Goal: Task Accomplishment & Management: Manage account settings

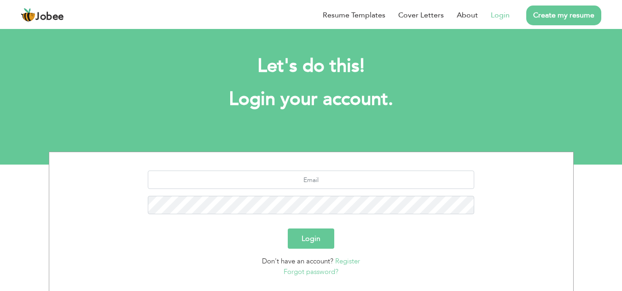
click at [497, 13] on link "Login" at bounding box center [500, 15] width 19 height 11
click at [492, 13] on link "Login" at bounding box center [500, 15] width 19 height 11
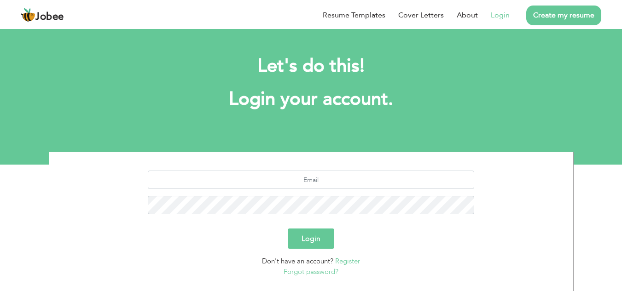
click at [492, 13] on link "Login" at bounding box center [500, 15] width 19 height 11
click at [322, 244] on button "Login" at bounding box center [311, 239] width 46 height 20
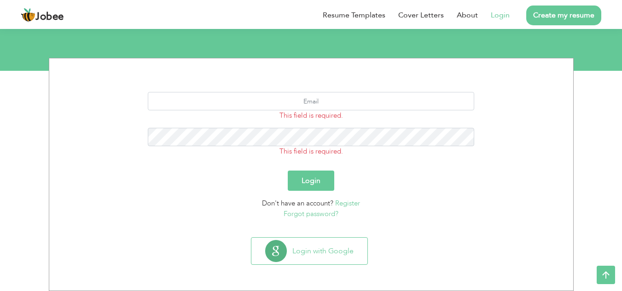
scroll to position [94, 0]
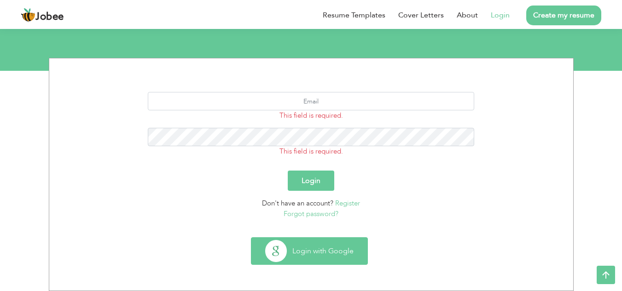
click at [321, 254] on button "Login with Google" at bounding box center [309, 251] width 116 height 27
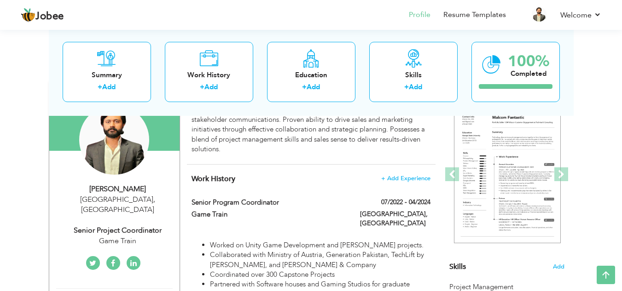
scroll to position [46, 0]
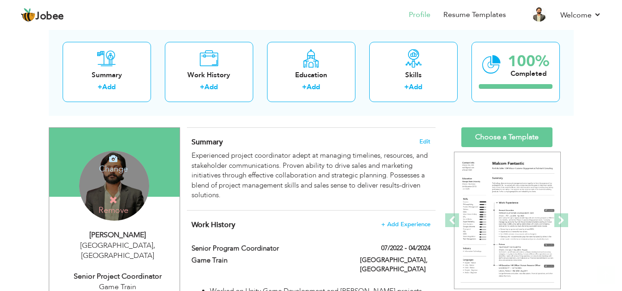
click at [98, 189] on div "Change Remove" at bounding box center [114, 186] width 70 height 70
